Goal: Communication & Community: Answer question/provide support

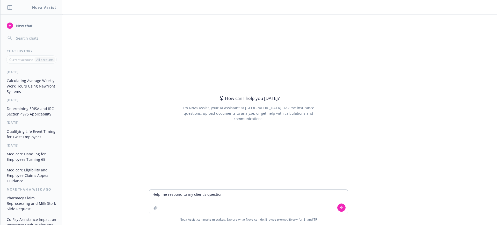
type textarea "Help me respond to my client's question:"
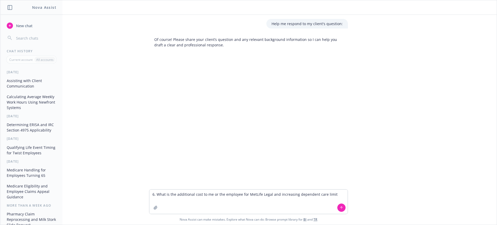
drag, startPoint x: 154, startPoint y: 195, endPoint x: 141, endPoint y: 194, distance: 12.5
click at [141, 194] on div "6. What is the additional cost to me or the employee for MetLife Legal and incr…" at bounding box center [248, 206] width 496 height 35
click at [329, 195] on textarea "What is the additional cost to me or the employee for MetLife Legal and increas…" at bounding box center [248, 201] width 198 height 24
type textarea "What is the additional cost to me or the employee for MetLife Legal and increas…"
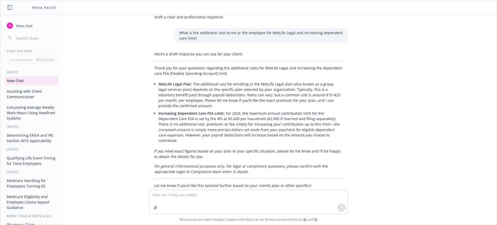
scroll to position [35, 0]
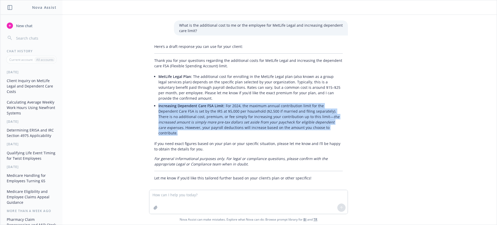
drag, startPoint x: 315, startPoint y: 128, endPoint x: 153, endPoint y: 106, distance: 164.1
click at [153, 106] on div "Here’s a draft response you can use for your client: Thank you for your questio…" at bounding box center [248, 112] width 199 height 141
copy p "Increasing Dependent Care FSA Limit : For 2024, the maximum annual contribution…"
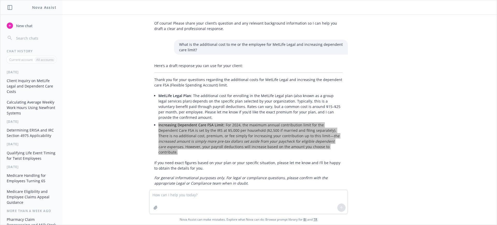
scroll to position [0, 0]
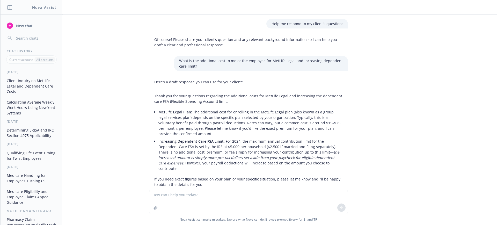
drag, startPoint x: 209, startPoint y: 67, endPoint x: 247, endPoint y: 55, distance: 40.0
click at [209, 67] on p "What is the additional cost to me or the employee for MetLife Legal and increas…" at bounding box center [260, 63] width 163 height 11
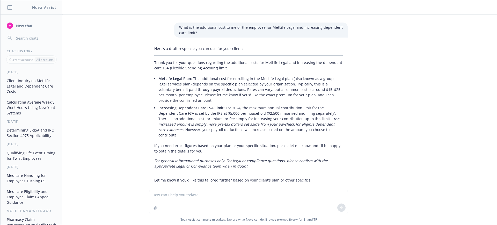
scroll to position [35, 0]
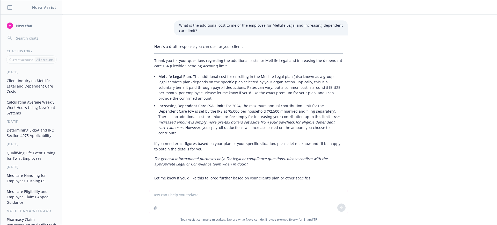
click at [163, 197] on textarea at bounding box center [248, 202] width 198 height 24
type textarea "What is the DC FSA IRS maximum limit"
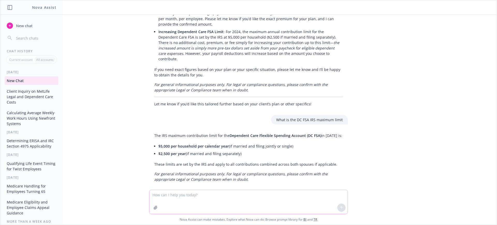
scroll to position [111, 0]
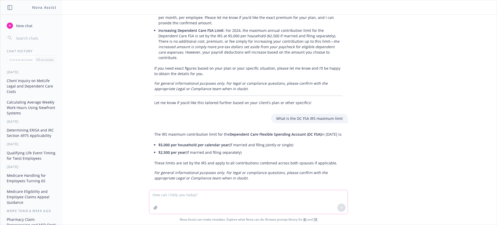
click at [218, 200] on textarea at bounding box center [248, 202] width 198 height 24
type textarea "H"
type textarea "Can you help me word this better:"
click at [200, 202] on textarea "Can you help me word this better:" at bounding box center [248, 201] width 198 height 24
click at [227, 193] on textarea "Can you help me word this better:" at bounding box center [248, 201] width 198 height 24
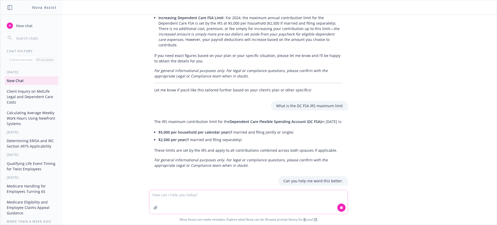
scroll to position [135, 0]
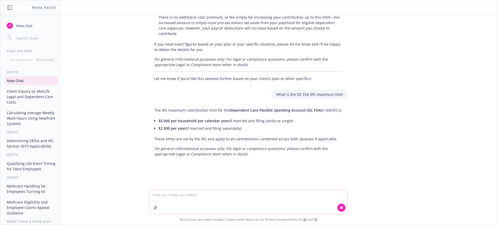
paste textarea "6. What is the additional cost to me or the employee for MetLife Legal and incr…"
type textarea "6. What is the additional cost to me or the employee for MetLife Legal and incr…"
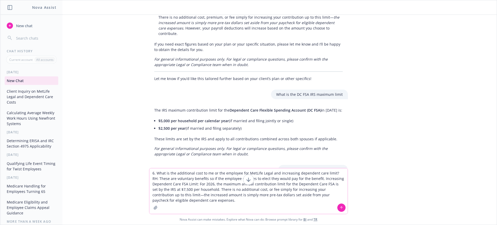
scroll to position [169, 0]
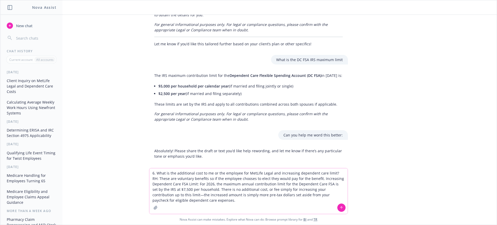
click at [243, 205] on textarea "6. What is the additional cost to me or the employee for MetLife Legal and incr…" at bounding box center [248, 191] width 198 height 46
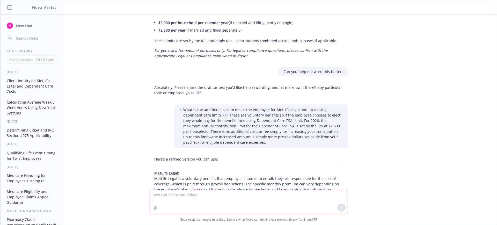
scroll to position [304, 0]
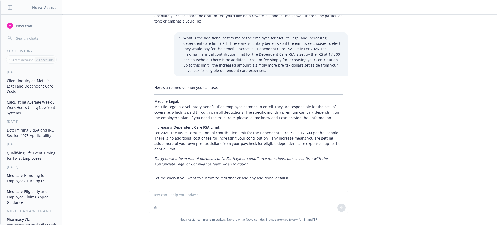
click at [203, 100] on p "MetLife Legal: MetLife Legal is a voluntary benefit. If an employee chooses to …" at bounding box center [248, 110] width 188 height 22
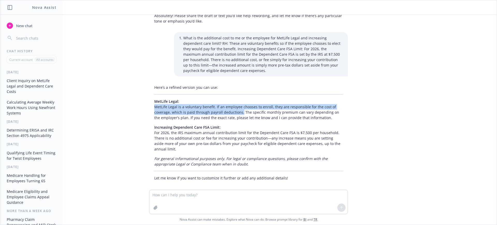
drag, startPoint x: 149, startPoint y: 102, endPoint x: 236, endPoint y: 105, distance: 87.2
click at [236, 105] on div "Here’s a refined version you can use: MetLife Legal: MetLife Legal is a volunta…" at bounding box center [248, 133] width 199 height 100
copy p "MetLife Legal is a voluntary benefit. If an employee chooses to enroll, they ar…"
